Goal: Check status: Check status

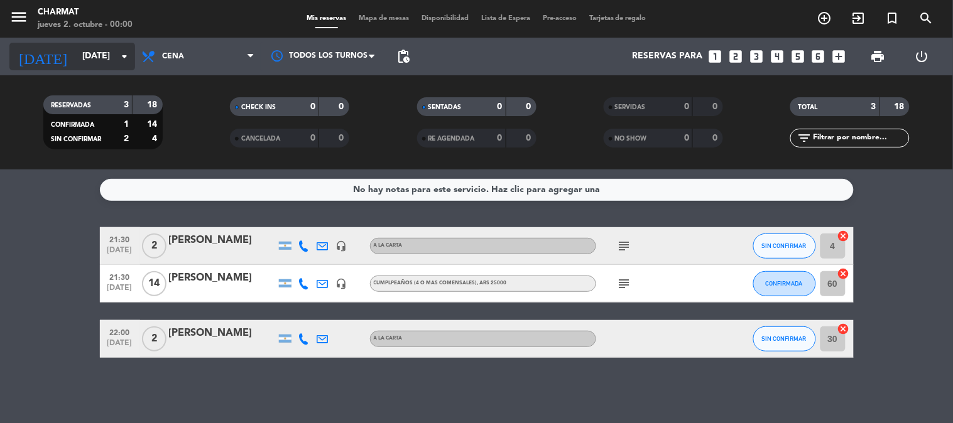
click at [85, 53] on input "[DATE]" at bounding box center [135, 56] width 119 height 23
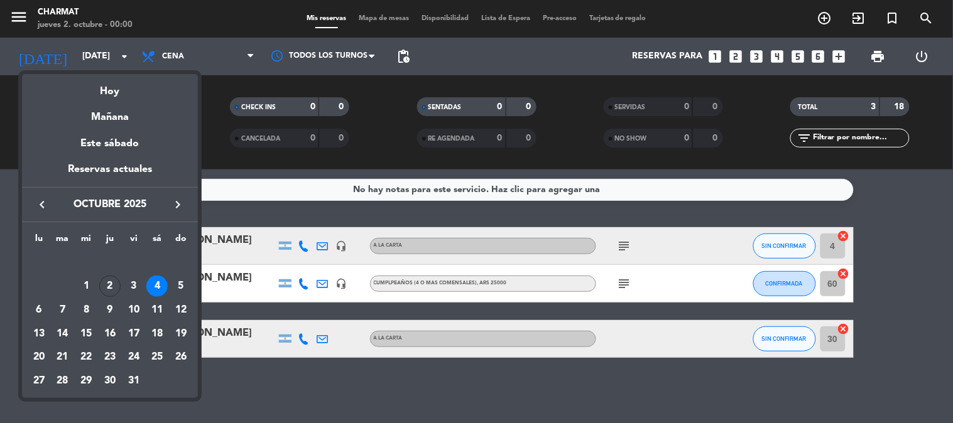
click at [320, 399] on div at bounding box center [476, 211] width 953 height 423
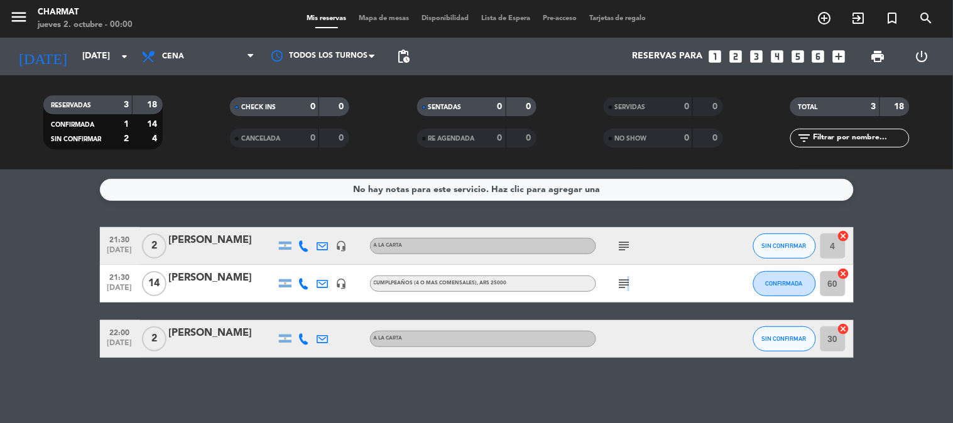
click at [626, 276] on icon "subject" at bounding box center [624, 283] width 15 height 15
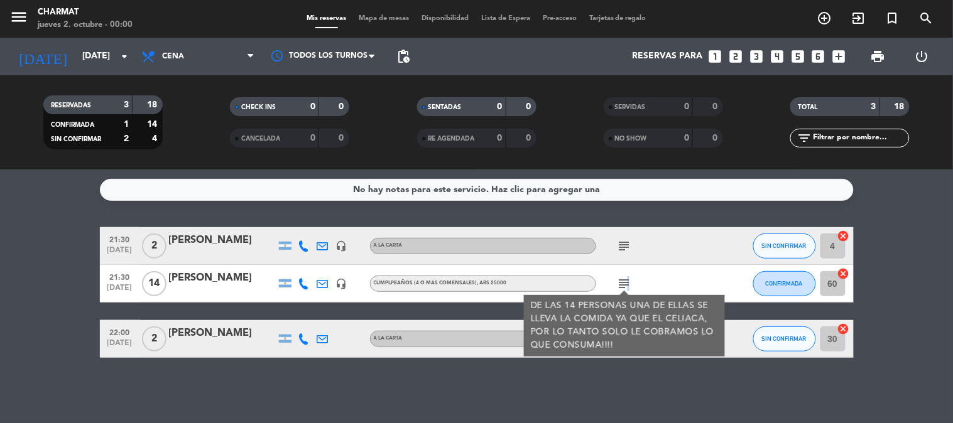
click at [626, 276] on icon "subject" at bounding box center [624, 283] width 15 height 15
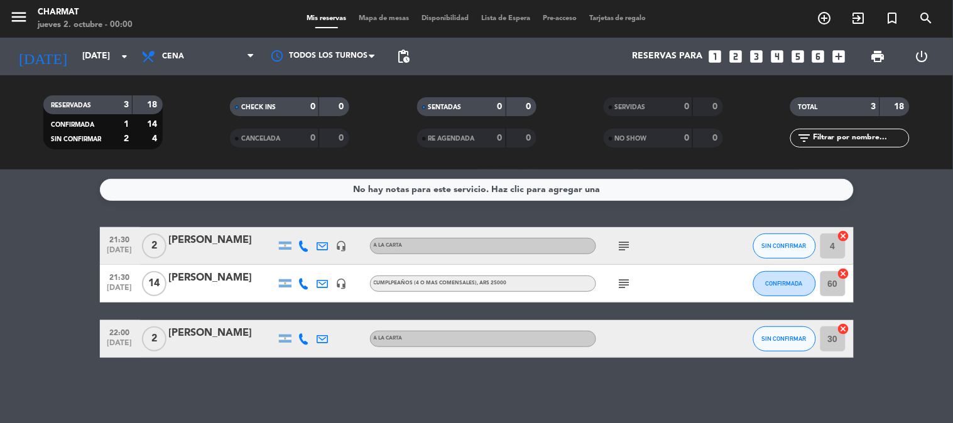
click at [622, 243] on icon "subject" at bounding box center [624, 246] width 15 height 15
click at [90, 53] on input "[DATE]" at bounding box center [135, 56] width 119 height 23
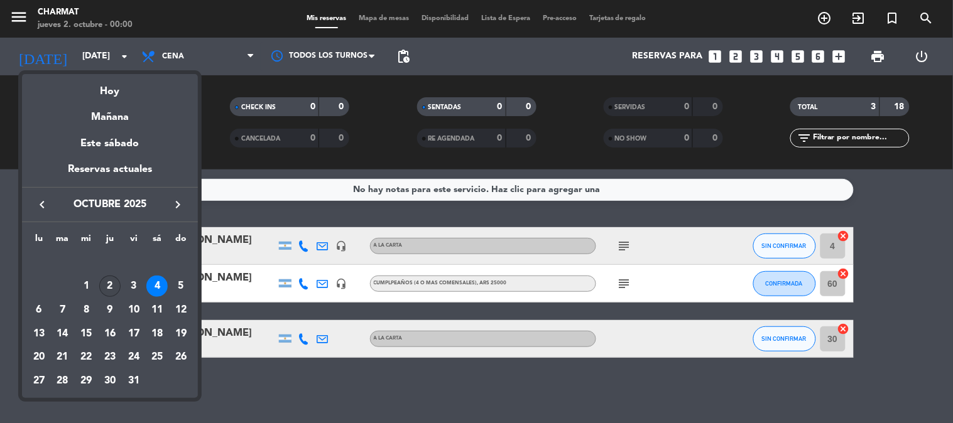
click at [109, 283] on div "2" at bounding box center [109, 286] width 21 height 21
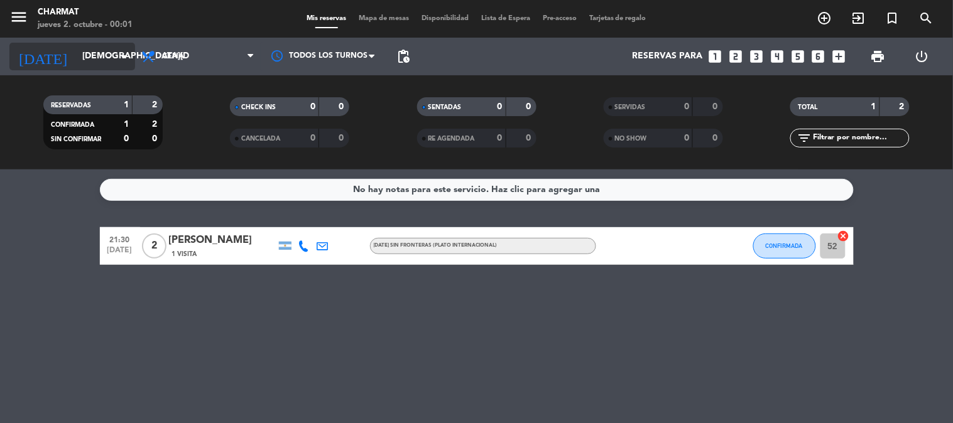
click at [76, 55] on input "[DEMOGRAPHIC_DATA][DATE]" at bounding box center [135, 56] width 119 height 23
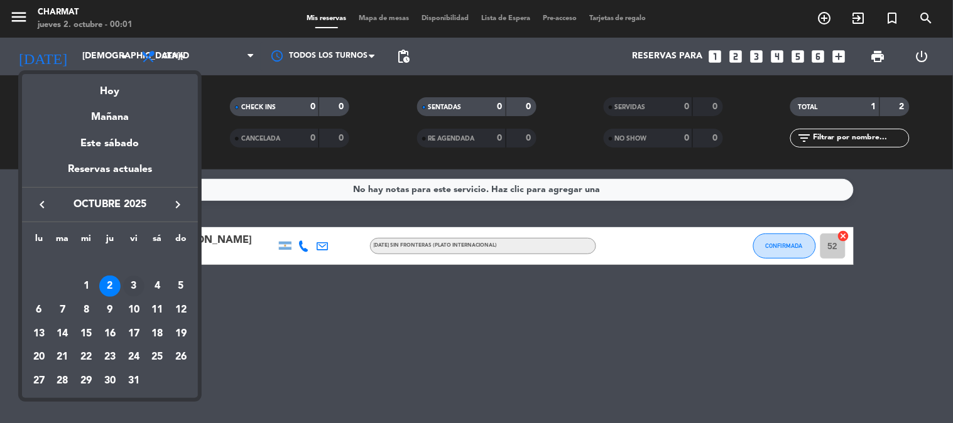
click at [133, 287] on div "3" at bounding box center [133, 286] width 21 height 21
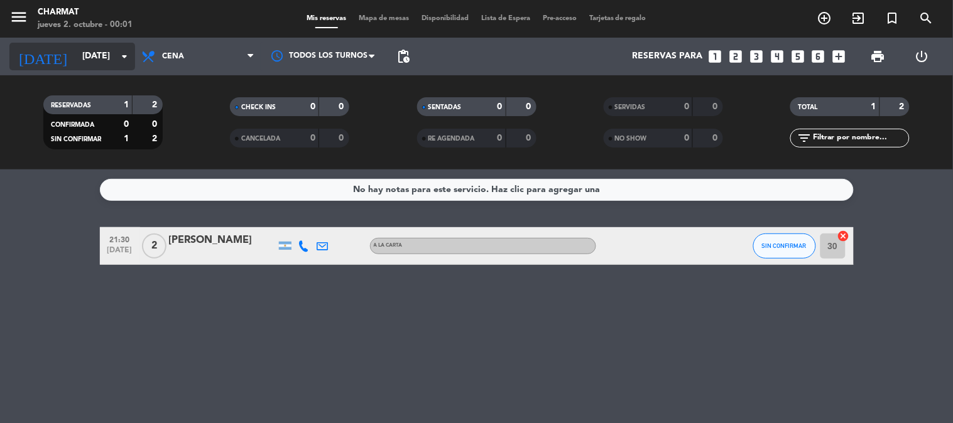
click at [77, 53] on input "[DATE]" at bounding box center [135, 56] width 119 height 23
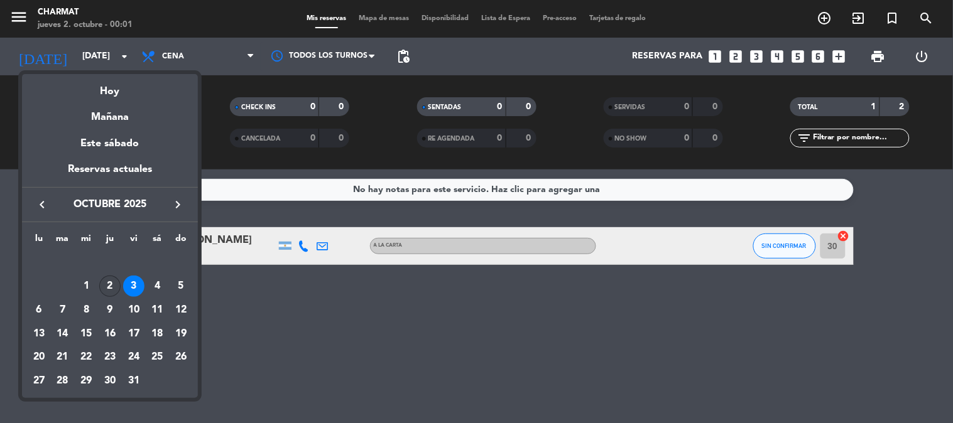
click at [103, 281] on div "2" at bounding box center [109, 286] width 21 height 21
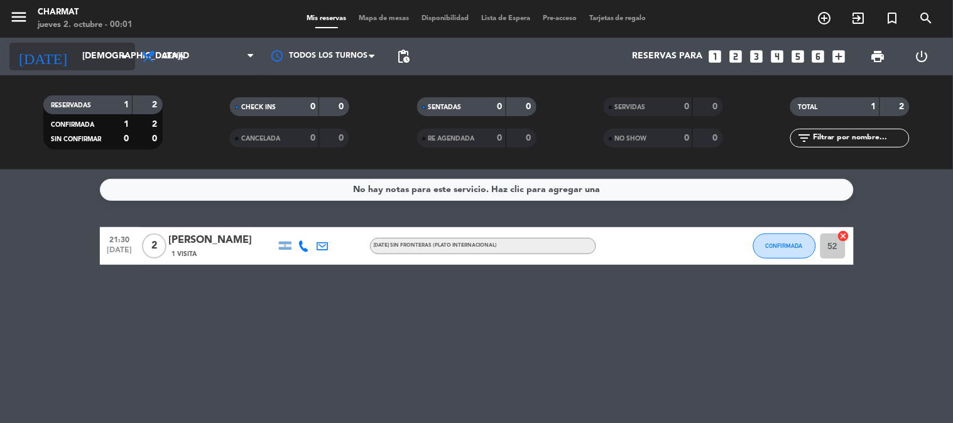
click at [76, 52] on input "[DEMOGRAPHIC_DATA][DATE]" at bounding box center [135, 56] width 119 height 23
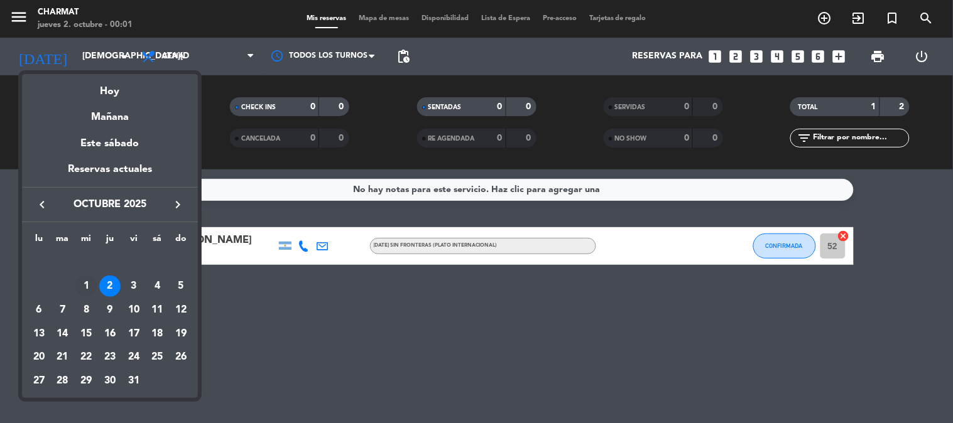
click at [91, 278] on div "1" at bounding box center [85, 286] width 21 height 21
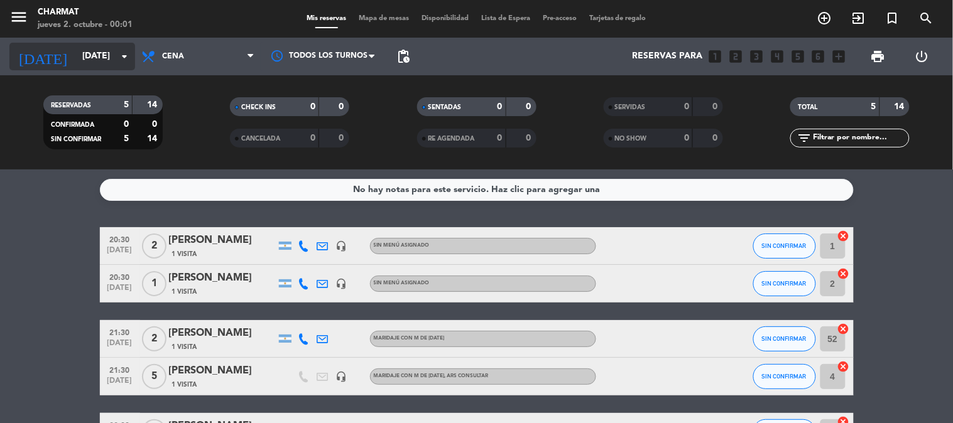
click at [90, 55] on input "[DATE]" at bounding box center [135, 56] width 119 height 23
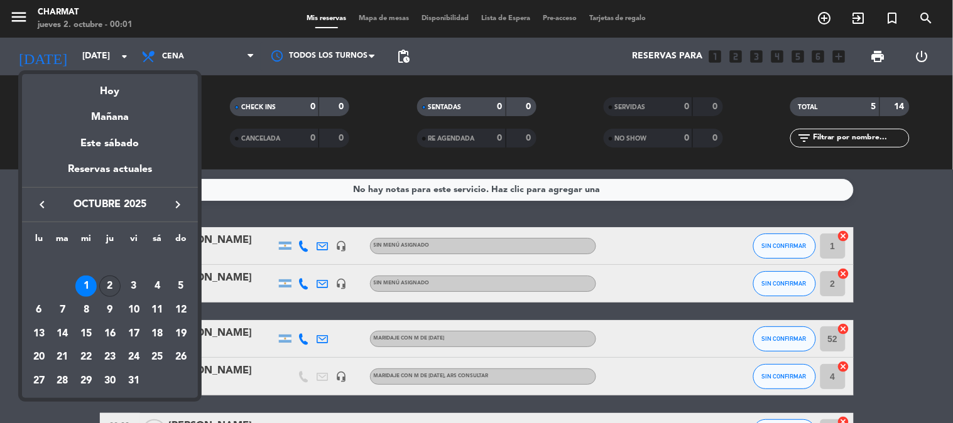
click at [109, 284] on div "2" at bounding box center [109, 286] width 21 height 21
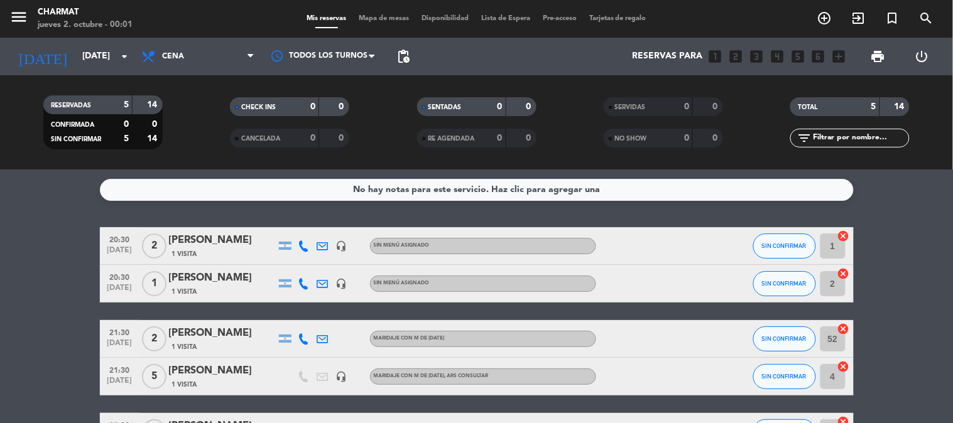
type input "[DEMOGRAPHIC_DATA][DATE]"
